Goal: Task Accomplishment & Management: Use online tool/utility

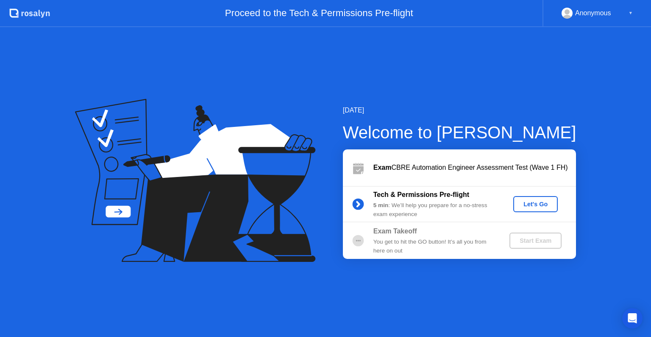
click at [537, 196] on button "Let's Go" at bounding box center [535, 204] width 45 height 16
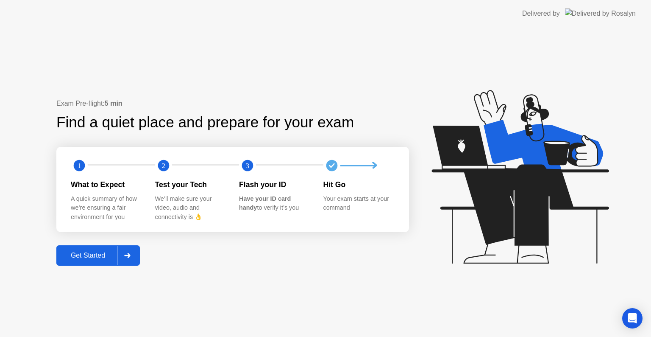
drag, startPoint x: 95, startPoint y: 257, endPoint x: 131, endPoint y: 253, distance: 35.8
click at [131, 253] on button "Get Started" at bounding box center [98, 255] width 84 height 20
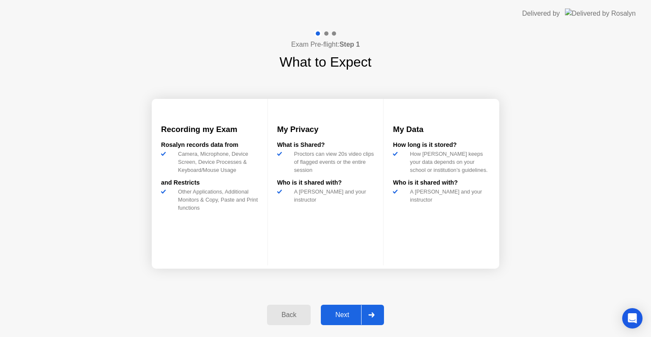
click at [377, 314] on div at bounding box center [371, 315] width 20 height 20
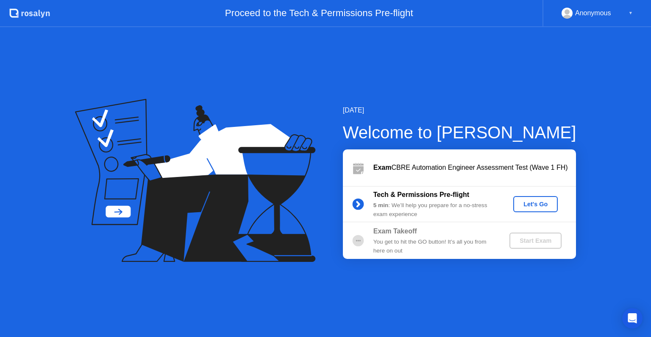
click at [535, 203] on div "Let's Go" at bounding box center [536, 204] width 38 height 7
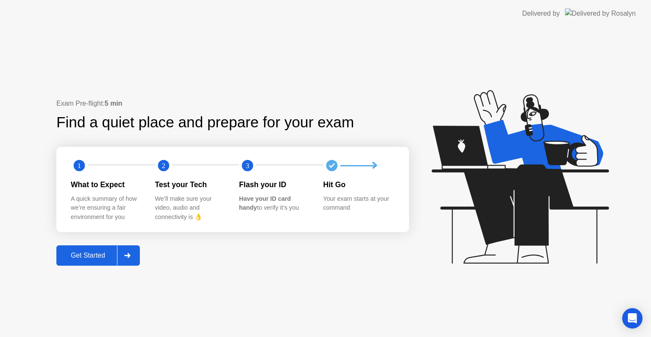
click at [130, 254] on icon at bounding box center [127, 255] width 6 height 5
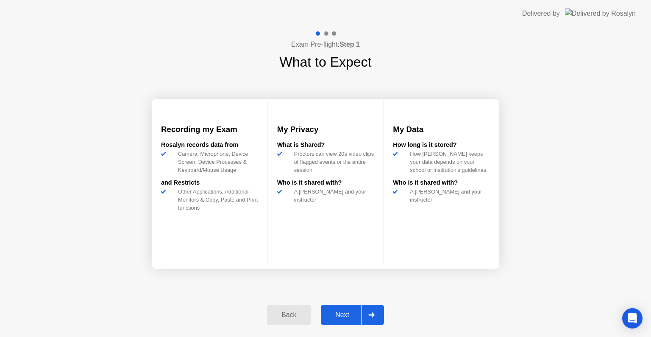
click at [374, 316] on icon at bounding box center [371, 314] width 6 height 5
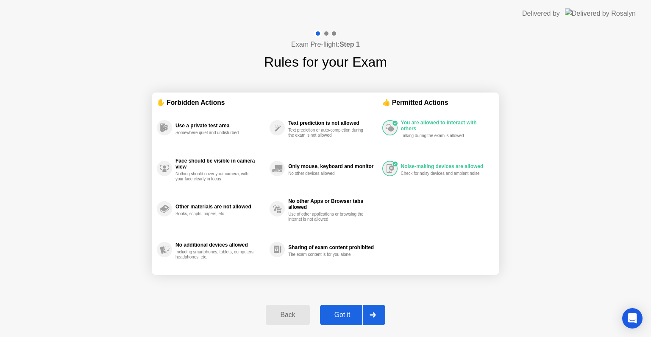
click at [374, 316] on icon at bounding box center [373, 314] width 6 height 5
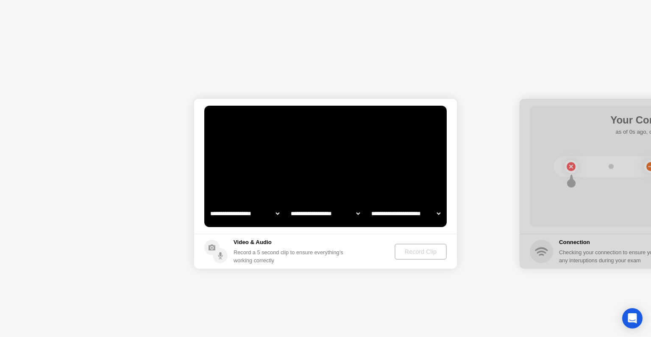
select select "**********"
select select "*******"
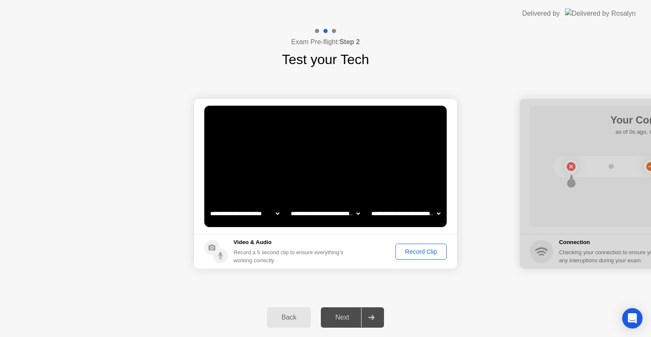
click at [417, 254] on div "Record Clip" at bounding box center [421, 251] width 45 height 7
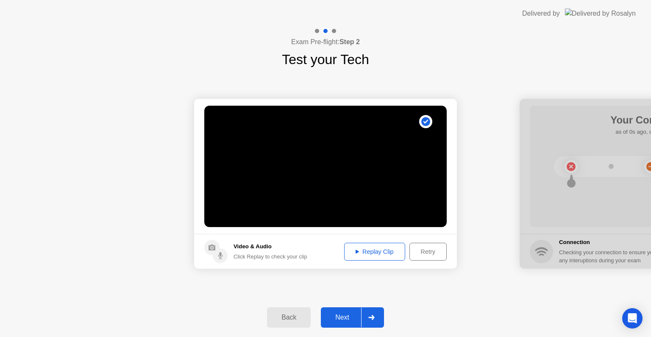
click at [373, 257] on button "Replay Clip" at bounding box center [374, 252] width 61 height 18
click at [372, 254] on div "Replay Clip" at bounding box center [374, 251] width 55 height 7
click at [374, 315] on icon at bounding box center [371, 317] width 6 height 5
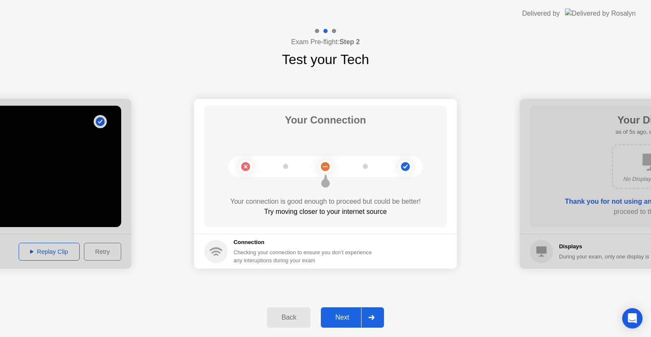
click at [373, 313] on div at bounding box center [371, 317] width 20 height 20
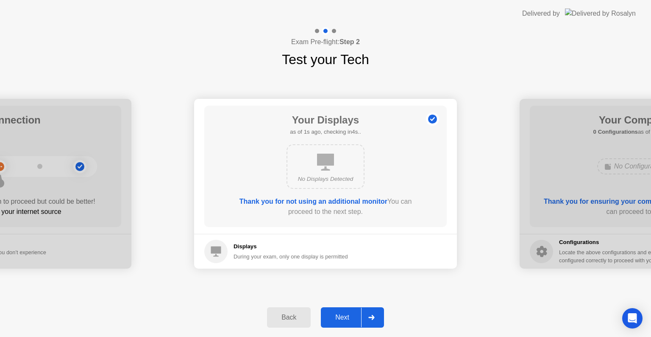
click at [377, 317] on div at bounding box center [371, 317] width 20 height 20
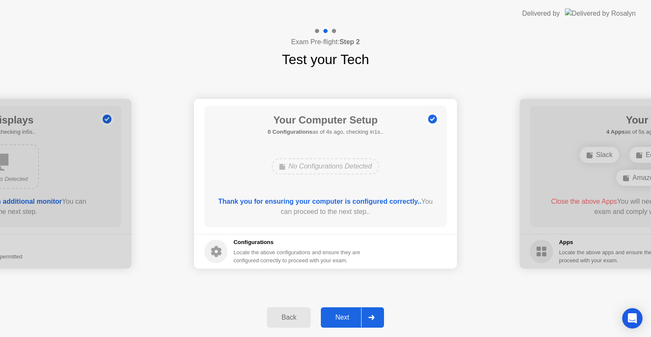
click at [375, 316] on div at bounding box center [371, 317] width 20 height 20
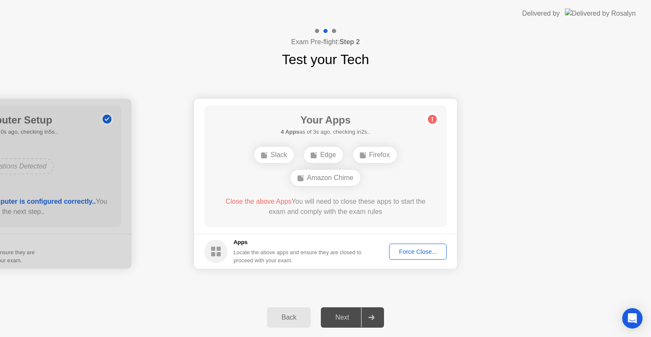
click at [424, 254] on div "Force Close..." at bounding box center [418, 251] width 52 height 7
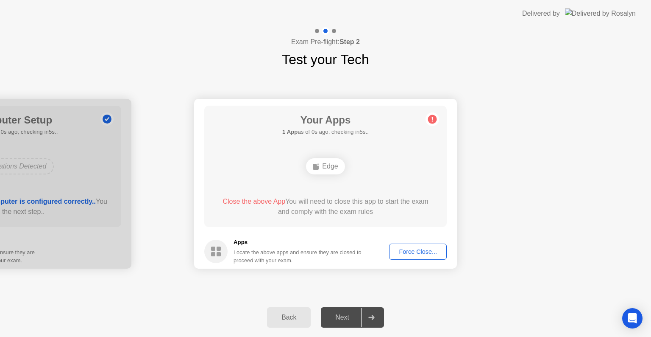
click at [458, 27] on div "Exam Pre-flight: Step 2 Test your Tech" at bounding box center [325, 48] width 651 height 42
click at [417, 249] on div "Force Close..." at bounding box center [418, 251] width 52 height 7
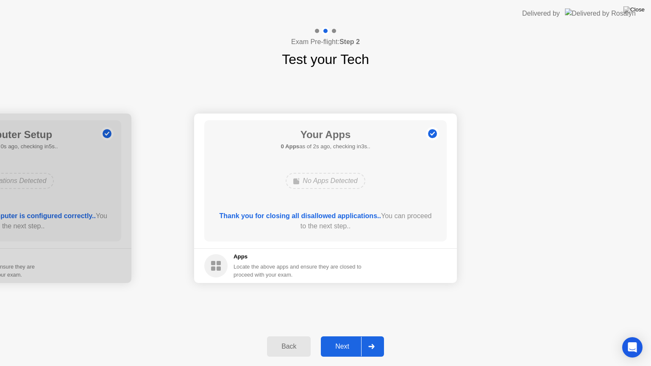
click at [373, 336] on div at bounding box center [371, 347] width 20 height 20
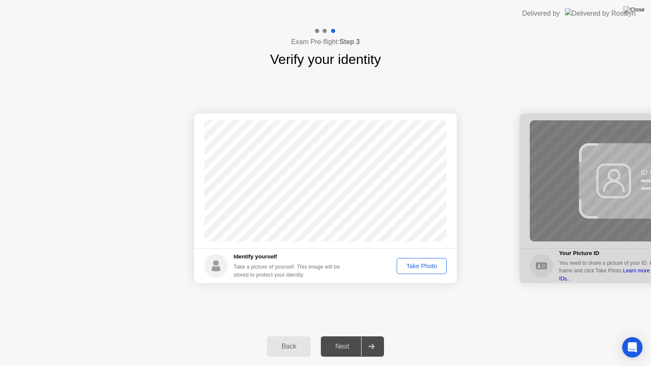
click at [420, 263] on div "Take Photo" at bounding box center [422, 266] width 44 height 7
click at [373, 336] on icon at bounding box center [371, 346] width 6 height 5
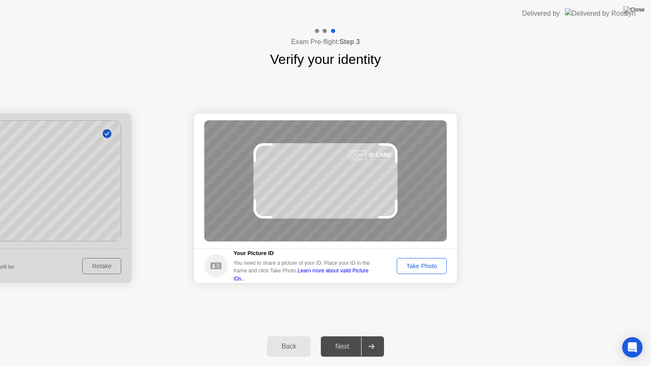
click at [422, 264] on div "Take Photo" at bounding box center [422, 266] width 44 height 7
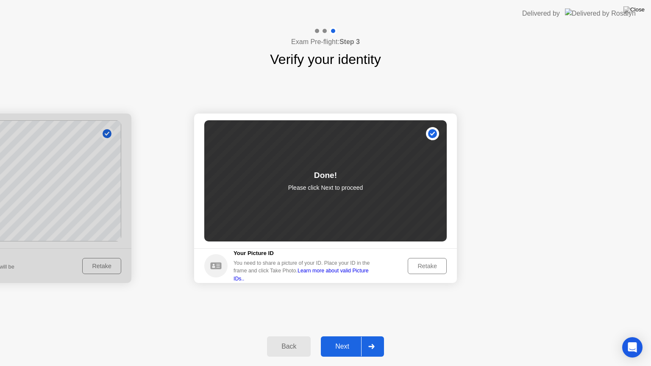
click at [374, 336] on div at bounding box center [371, 347] width 20 height 20
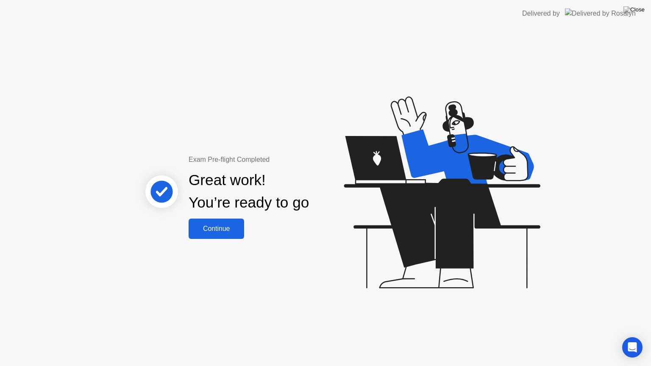
click at [218, 227] on div "Continue" at bounding box center [216, 229] width 50 height 8
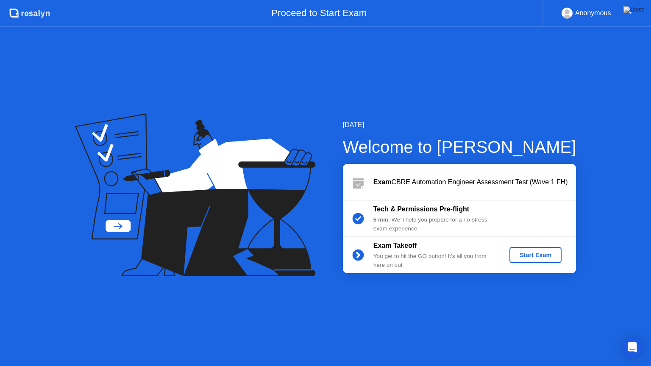
click at [531, 257] on div "Start Exam" at bounding box center [535, 255] width 45 height 7
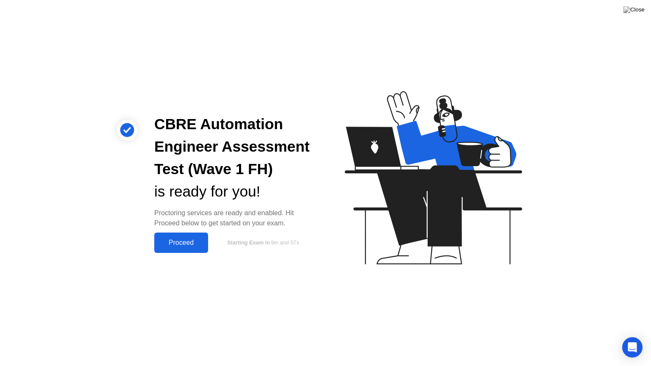
click at [187, 243] on div "Proceed" at bounding box center [181, 243] width 49 height 8
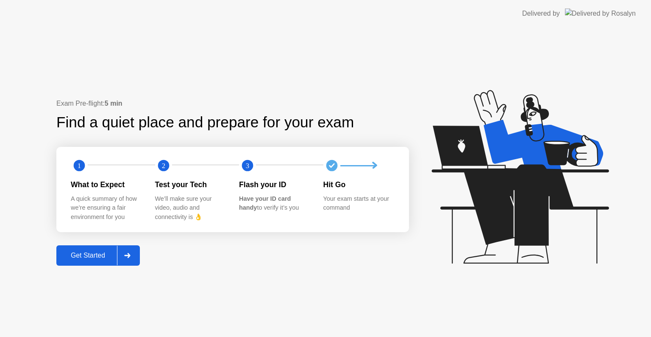
click at [135, 249] on div at bounding box center [127, 255] width 20 height 20
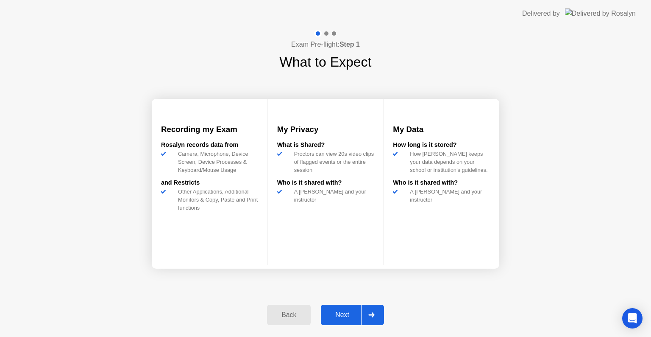
click at [366, 311] on div at bounding box center [371, 315] width 20 height 20
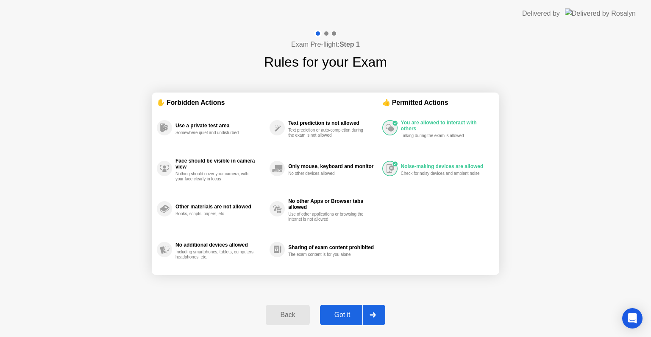
click at [367, 311] on div at bounding box center [373, 315] width 20 height 20
select select "Available cameras"
select select "Available speakers"
select select "Available microphones"
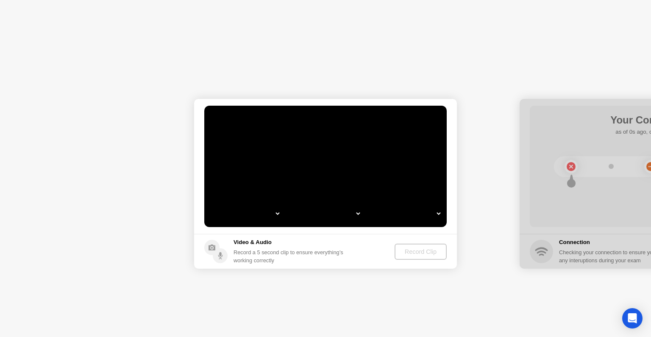
select select "**********"
select select "*******"
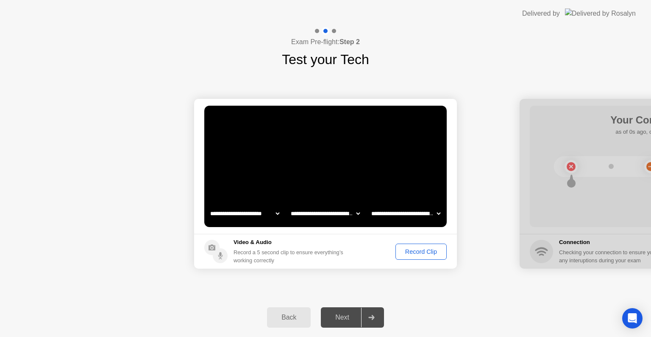
click at [420, 253] on div "Record Clip" at bounding box center [421, 251] width 45 height 7
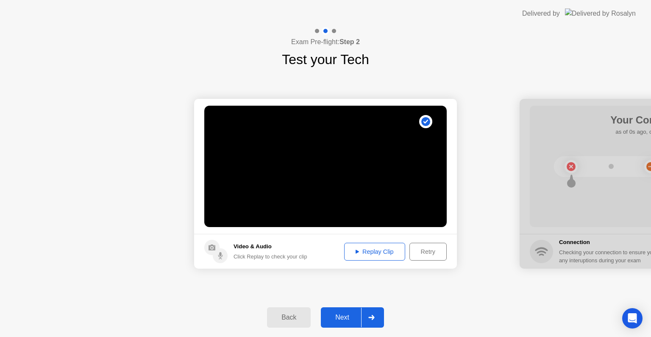
click at [378, 254] on div "Replay Clip" at bounding box center [374, 251] width 55 height 7
click at [379, 319] on div at bounding box center [371, 317] width 20 height 20
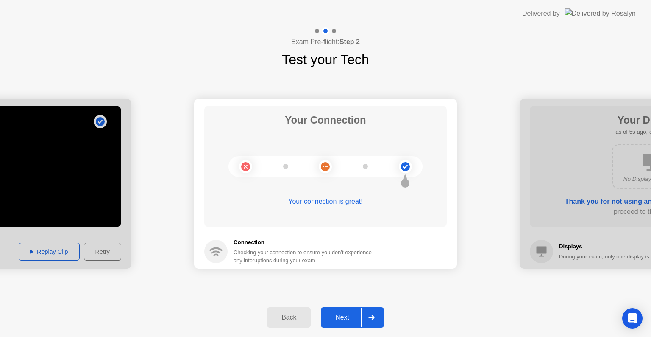
click at [379, 319] on div at bounding box center [371, 317] width 20 height 20
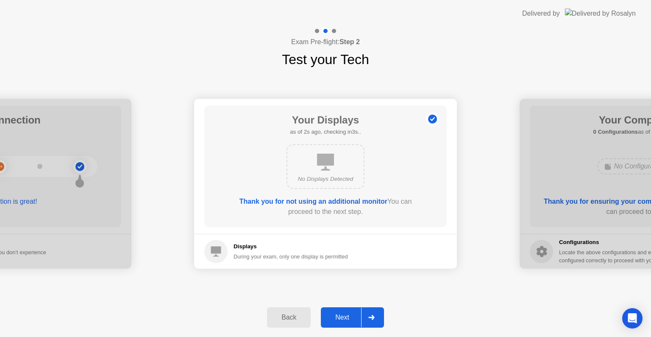
click at [378, 312] on div at bounding box center [371, 317] width 20 height 20
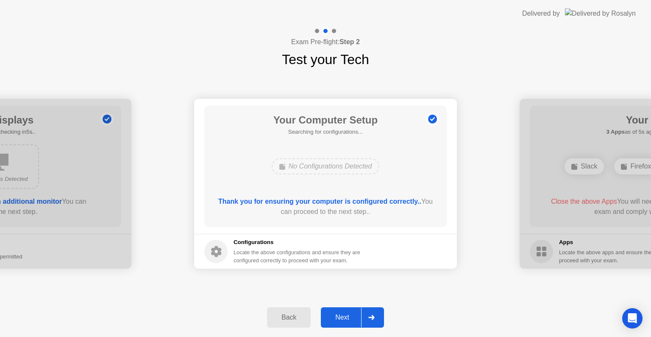
click at [378, 312] on div at bounding box center [371, 317] width 20 height 20
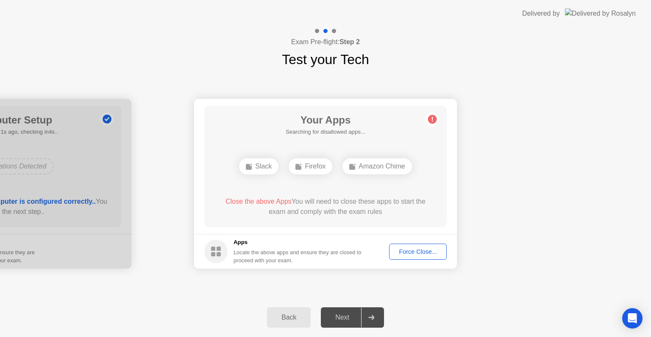
click at [418, 254] on div "Force Close..." at bounding box center [418, 251] width 52 height 7
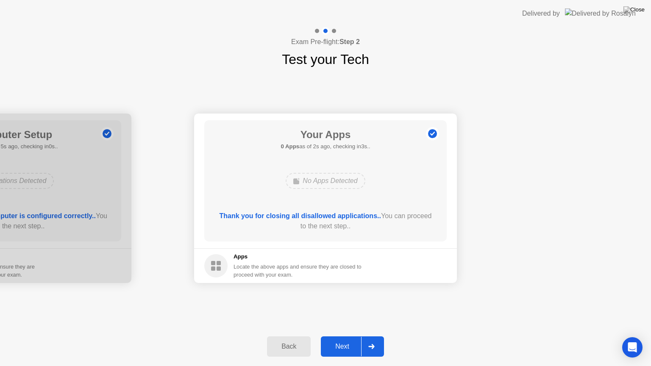
click at [373, 336] on icon at bounding box center [371, 346] width 6 height 5
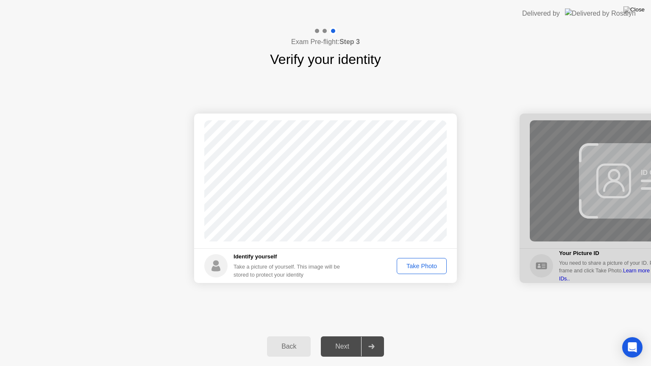
click at [410, 267] on div "Take Photo" at bounding box center [422, 266] width 44 height 7
click at [374, 336] on icon at bounding box center [371, 346] width 6 height 5
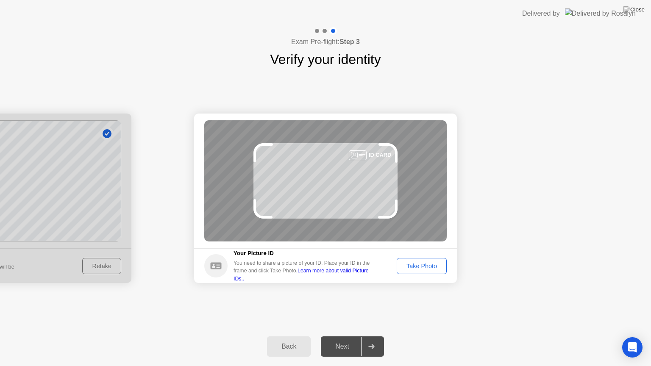
click at [425, 271] on button "Take Photo" at bounding box center [422, 266] width 50 height 16
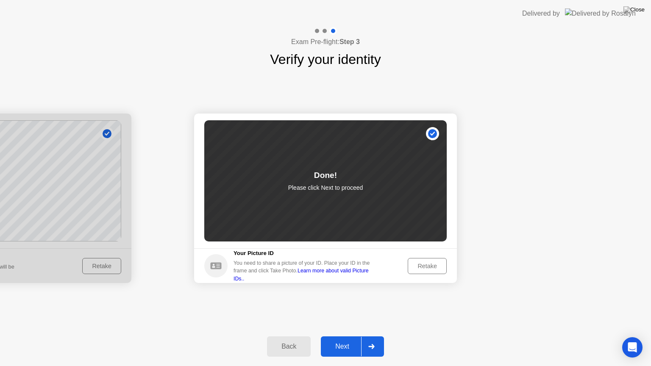
click at [375, 336] on div at bounding box center [371, 347] width 20 height 20
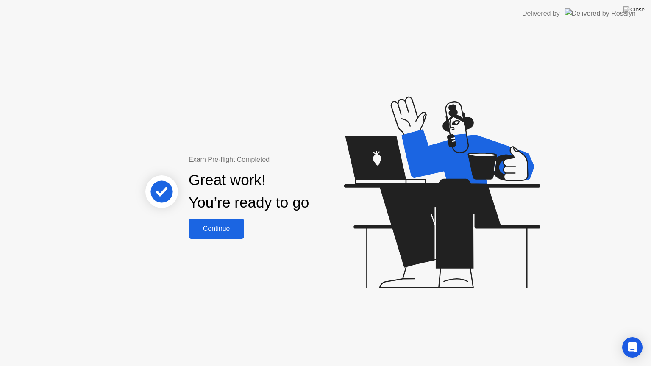
click at [215, 226] on div "Continue" at bounding box center [216, 229] width 50 height 8
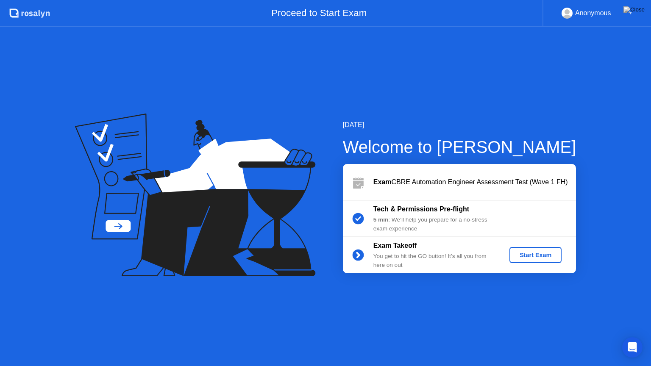
click at [534, 259] on div "Start Exam" at bounding box center [535, 255] width 45 height 7
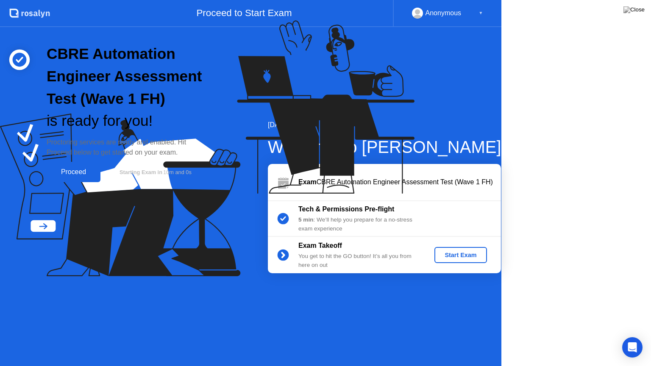
click at [433, 220] on icon at bounding box center [324, 111] width 219 height 217
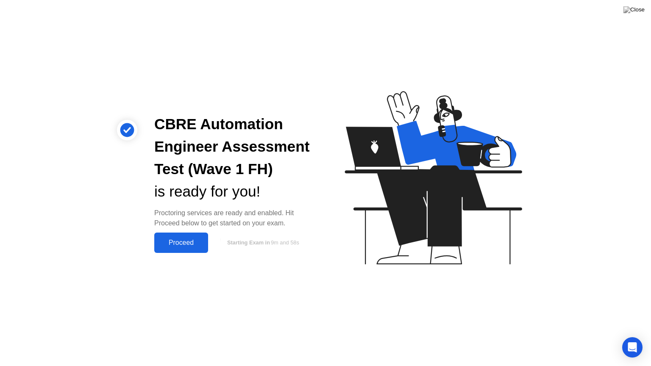
click at [187, 247] on div "Proceed" at bounding box center [181, 243] width 49 height 8
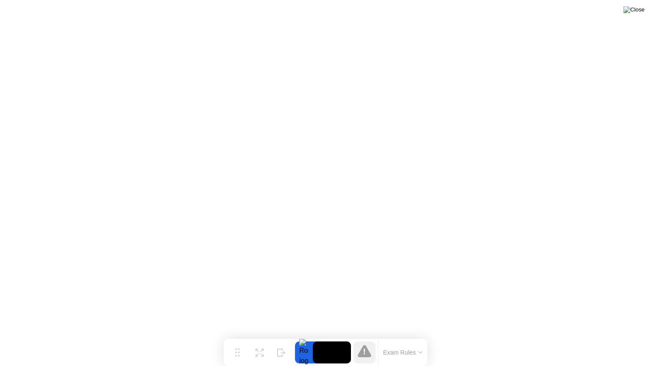
click at [636, 13] on img at bounding box center [634, 9] width 21 height 7
